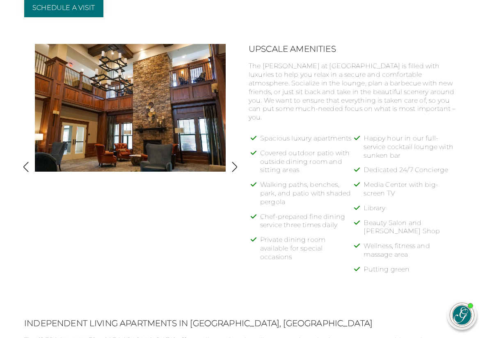
scroll to position [360, 0]
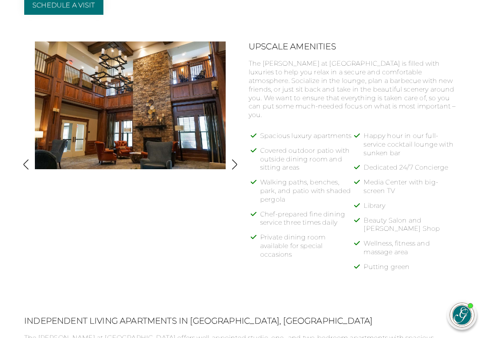
click at [235, 163] on img "button" at bounding box center [234, 164] width 11 height 11
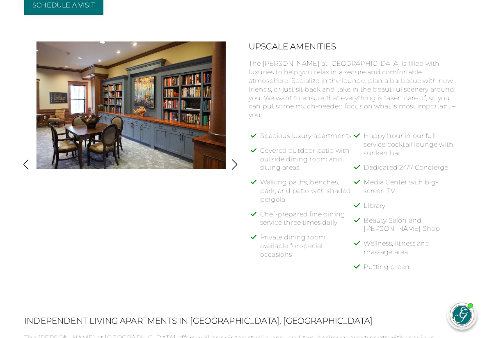
click at [235, 163] on img "button" at bounding box center [234, 164] width 11 height 11
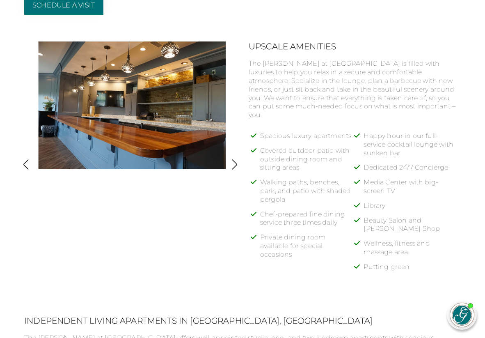
click at [235, 163] on img "button" at bounding box center [234, 164] width 11 height 11
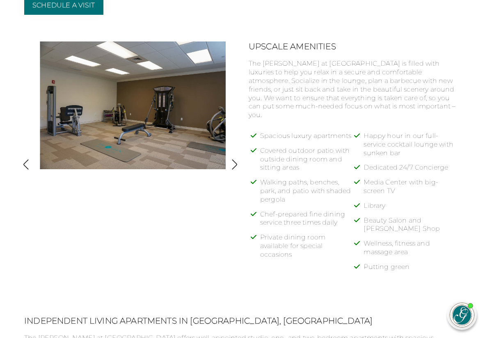
click at [235, 163] on img "button" at bounding box center [234, 164] width 11 height 11
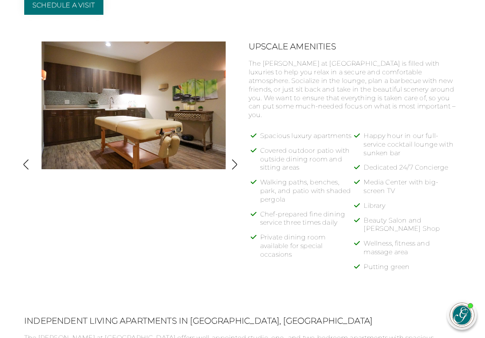
click at [235, 163] on img "button" at bounding box center [234, 164] width 11 height 11
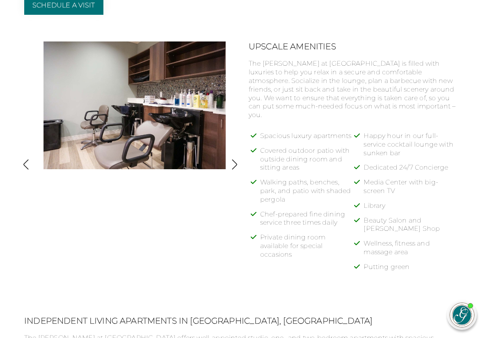
click at [235, 163] on img "button" at bounding box center [234, 164] width 11 height 11
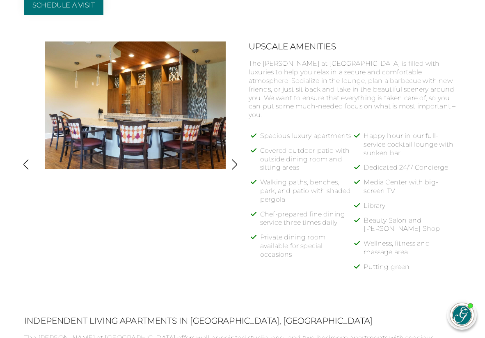
click at [235, 163] on img "button" at bounding box center [234, 164] width 11 height 11
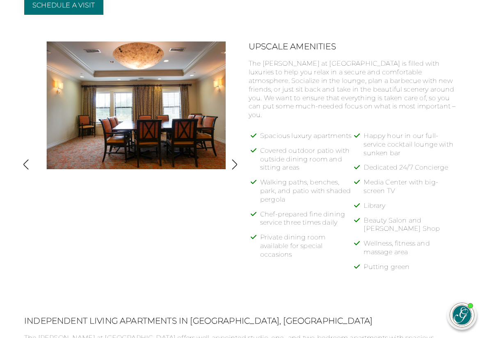
click at [235, 163] on img "button" at bounding box center [234, 164] width 11 height 11
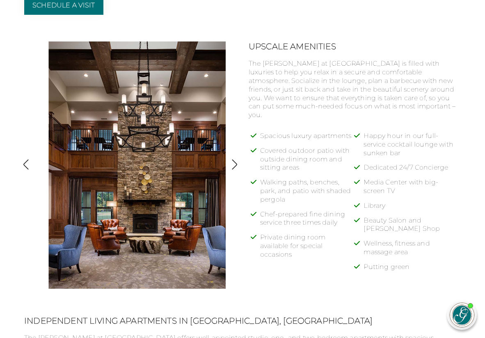
click at [235, 163] on img "button" at bounding box center [234, 164] width 11 height 11
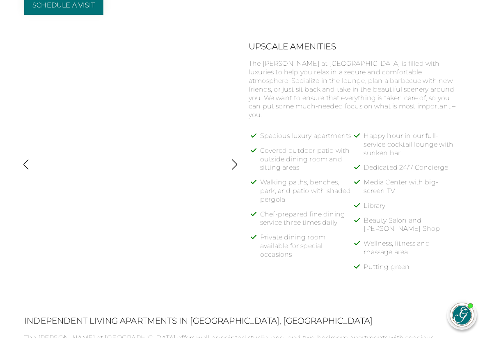
click at [235, 163] on img "button" at bounding box center [234, 164] width 11 height 11
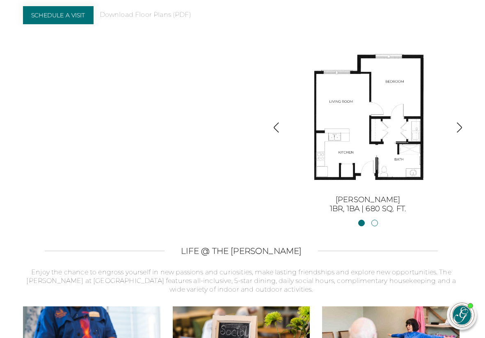
scroll to position [850, 1]
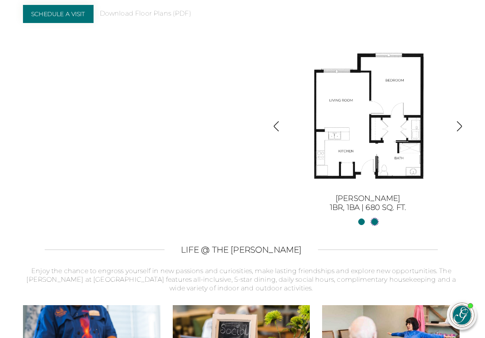
click at [374, 220] on link "[PERSON_NAME] II2BR, 2BA | 1254 sq. ft." at bounding box center [374, 221] width 7 height 7
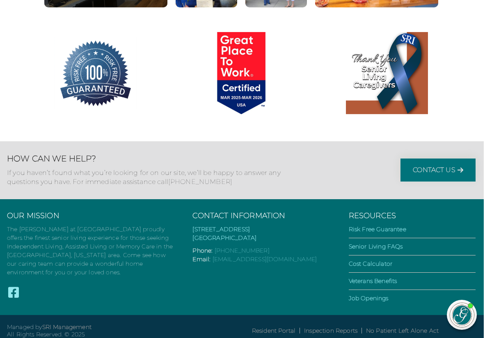
scroll to position [1502, 1]
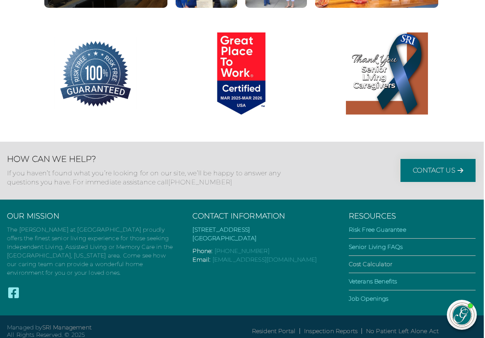
click at [381, 260] on link "Cost Calculator" at bounding box center [370, 263] width 43 height 7
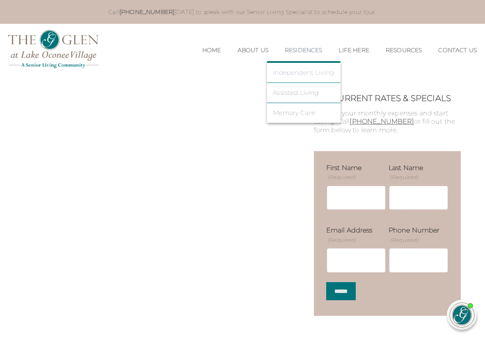
click at [286, 72] on link "Independent Living" at bounding box center [303, 72] width 61 height 7
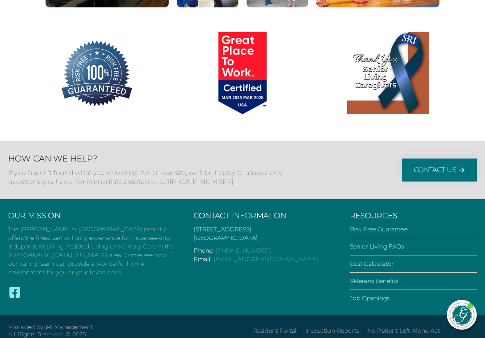
scroll to position [1502, 0]
